Goal: Information Seeking & Learning: Learn about a topic

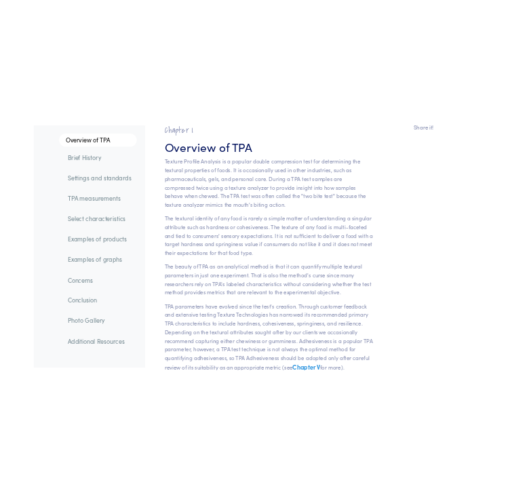
scroll to position [68, 0]
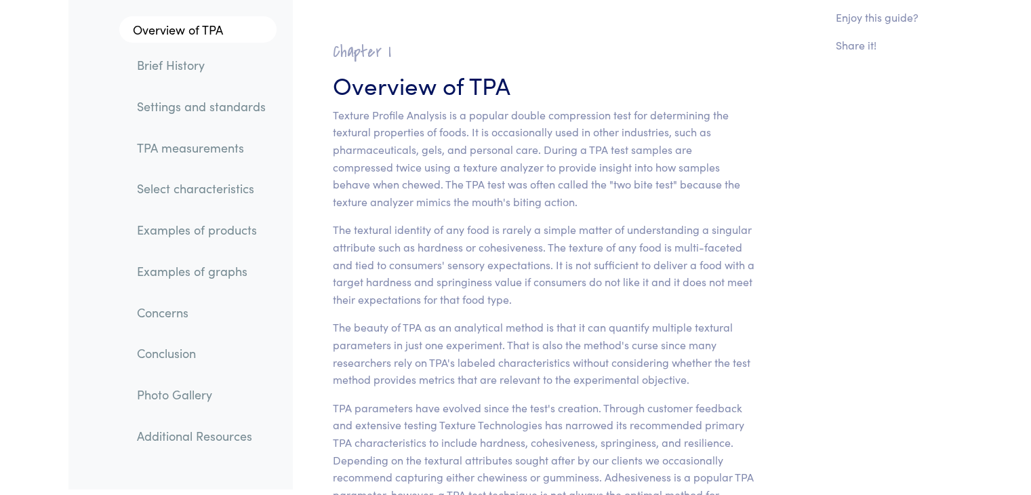
drag, startPoint x: 531, startPoint y: 128, endPoint x: 418, endPoint y: 130, distance: 113.9
click at [418, 130] on p "Texture Profile Analysis is a popular double compression test for determining t…" at bounding box center [544, 158] width 422 height 104
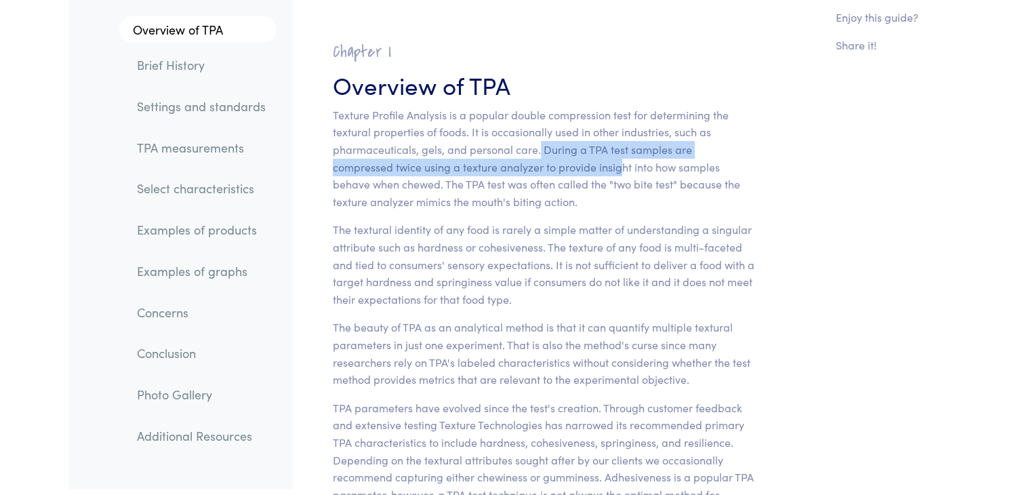
drag, startPoint x: 539, startPoint y: 149, endPoint x: 560, endPoint y: 162, distance: 24.6
click at [560, 162] on p "Texture Profile Analysis is a popular double compression test for determining t…" at bounding box center [544, 158] width 422 height 104
click at [557, 159] on p "Texture Profile Analysis is a popular double compression test for determining t…" at bounding box center [544, 158] width 422 height 104
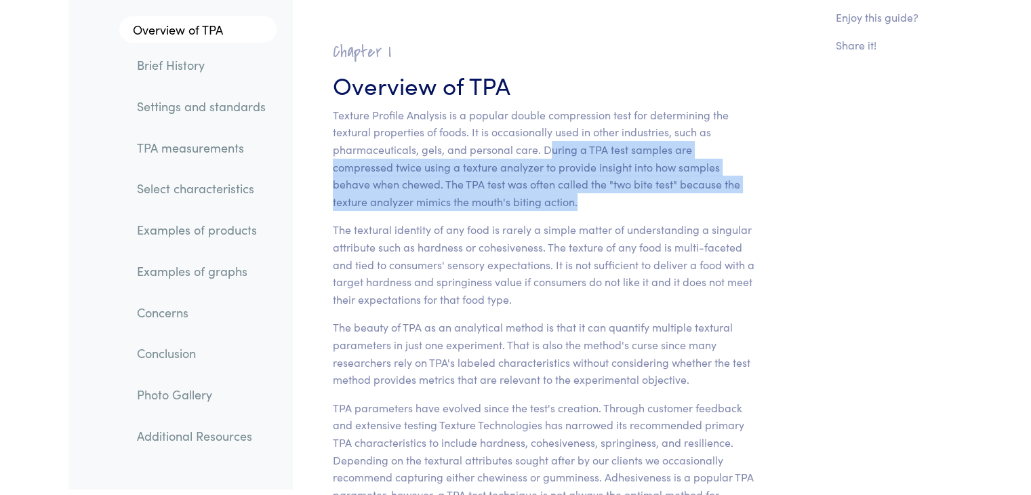
drag, startPoint x: 546, startPoint y: 150, endPoint x: 496, endPoint y: 201, distance: 71.4
click at [496, 201] on p "Texture Profile Analysis is a popular double compression test for determining t…" at bounding box center [544, 158] width 422 height 104
copy p "uring a TPA test samples are compressed twice using a texture analyzer to provi…"
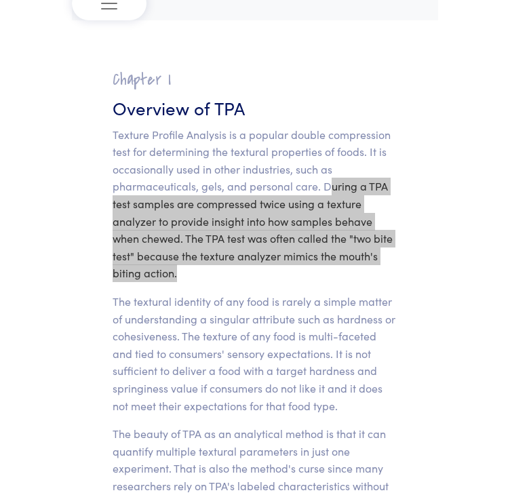
scroll to position [339, 0]
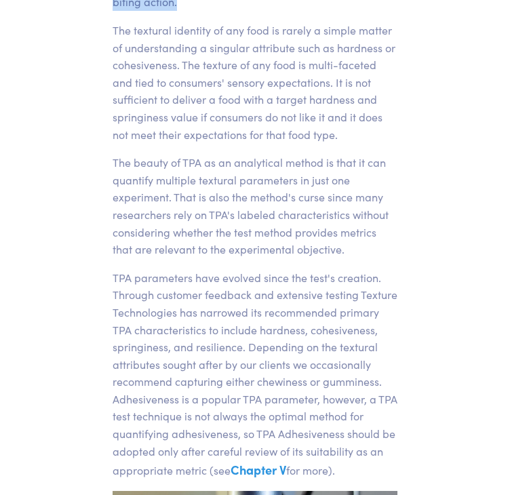
click at [296, 269] on p "TPA parameters have evolved since the test's creation. Through customer feedbac…" at bounding box center [255, 374] width 285 height 211
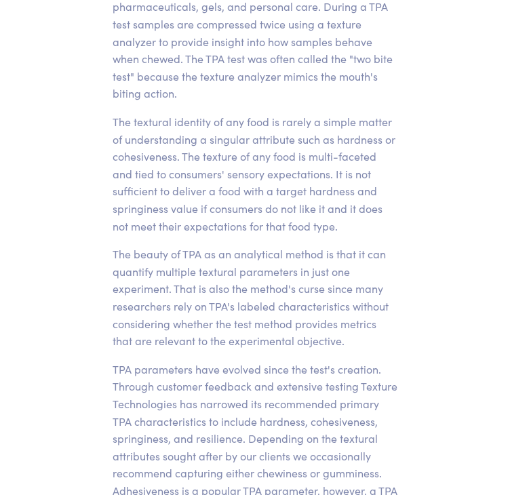
scroll to position [271, 0]
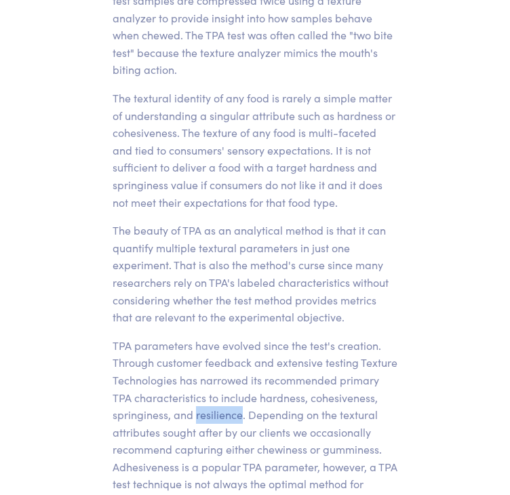
drag, startPoint x: 195, startPoint y: 416, endPoint x: 240, endPoint y: 416, distance: 44.7
click at [240, 416] on p "TPA parameters have evolved since the test's creation. Through customer feedbac…" at bounding box center [255, 442] width 285 height 211
copy p "resilience"
